Goal: Transaction & Acquisition: Subscribe to service/newsletter

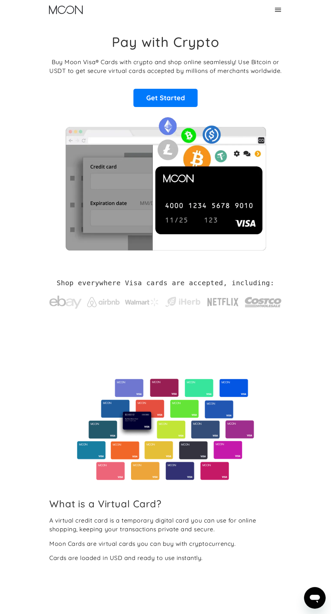
click at [173, 302] on img at bounding box center [182, 301] width 37 height 13
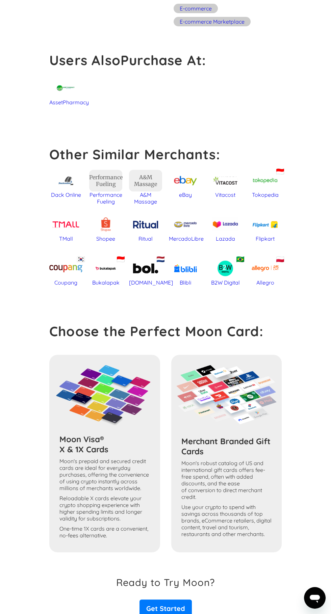
scroll to position [427, 0]
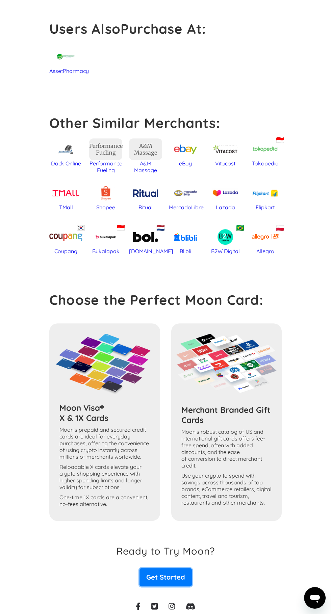
click at [166, 580] on link "Get Started" at bounding box center [165, 577] width 52 height 18
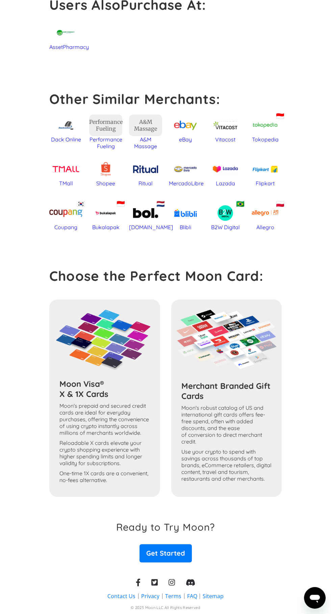
scroll to position [471, 0]
